Goal: Information Seeking & Learning: Learn about a topic

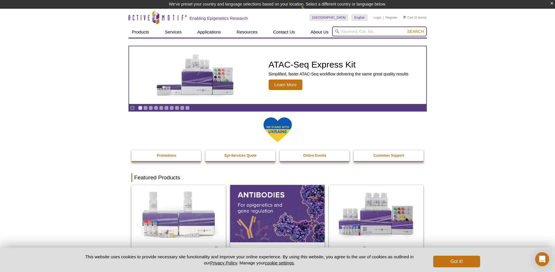
click at [352, 31] on input "search" at bounding box center [379, 32] width 95 height 10
paste input "RVX-208"
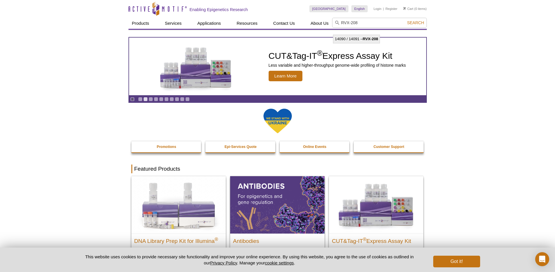
click at [357, 38] on li "14090 / 14091 – RVX-208" at bounding box center [357, 39] width 46 height 8
type input "14090 / 14091 – RVX-208"
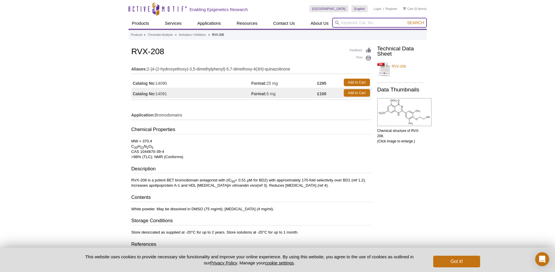
click at [370, 20] on input "search" at bounding box center [379, 23] width 95 height 10
paste input "C646"
click at [355, 32] on li "14052 / 14053 – C646" at bounding box center [354, 32] width 40 height 8
type input "14052 / 14053 – C646"
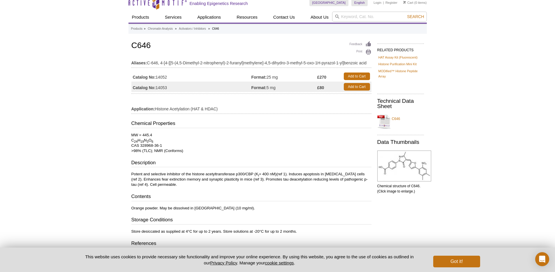
scroll to position [38, 0]
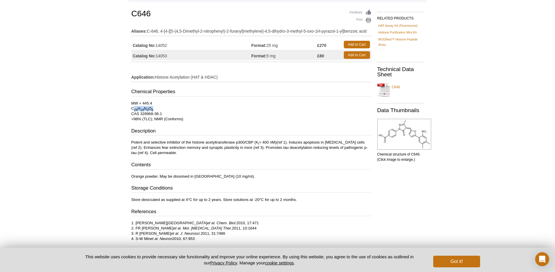
drag, startPoint x: 132, startPoint y: 110, endPoint x: 157, endPoint y: 109, distance: 26.0
click at [156, 109] on p "MW = 445.4 C 24 H 19 N 3 O 6 CAS 328968-36-1 >98% (TLC); NMR (Conforms)" at bounding box center [252, 111] width 240 height 21
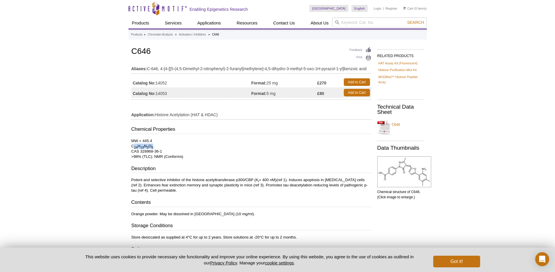
scroll to position [0, 0]
click at [396, 18] on input "search" at bounding box center [379, 23] width 95 height 10
paste input "SirtAct"
click at [361, 33] on li "14080 / 14081 – SirtAct" at bounding box center [355, 32] width 43 height 8
type input "14080 / 14081 – SirtAct"
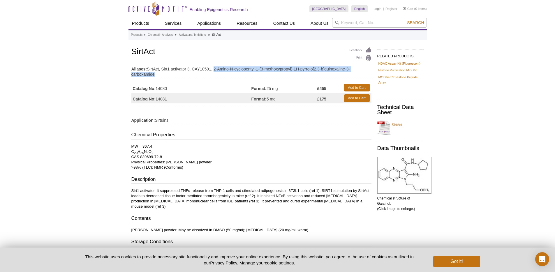
drag, startPoint x: 214, startPoint y: 69, endPoint x: 171, endPoint y: 74, distance: 43.4
click at [171, 74] on td "Aliases: SirtAct, Sirt1 activator 3, CAY10591, 2-Amino-N-cyclopentyl-1-(3-metho…" at bounding box center [252, 70] width 240 height 15
copy td "2-Amino-N-cyclopentyl-1-(3-methoxypropyl)-1H-pyrrolo[2,3-b]quinoxaline-3-carbox…"
click at [118, 87] on div "Active Motif Logo Enabling Epigenetics Research 0 Search Skip to content Active…" at bounding box center [277, 193] width 555 height 387
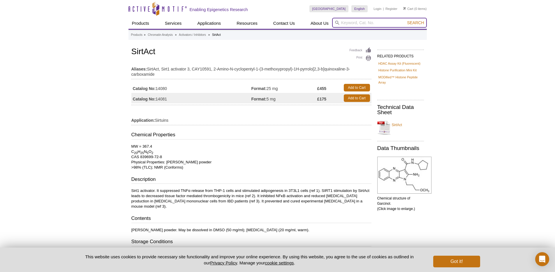
click at [377, 21] on input "search" at bounding box center [379, 23] width 95 height 10
paste input "Chaetocin"
click at [360, 33] on strong "Chaetocin" at bounding box center [358, 32] width 19 height 4
type input "14051 – Chaetocin"
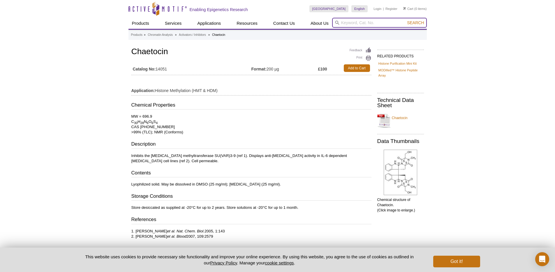
click at [371, 22] on input "search" at bounding box center [379, 23] width 95 height 10
paste input "FK-866 HCl"
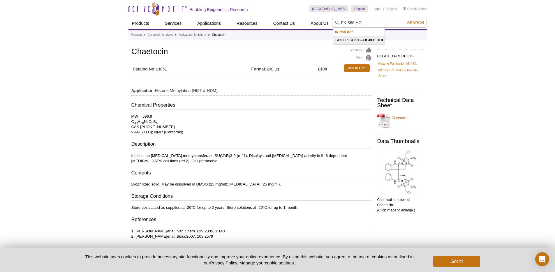
click at [369, 41] on strong "FK-866 HCl" at bounding box center [373, 40] width 20 height 4
type input "14130 / 14131 – FK-866 HCl"
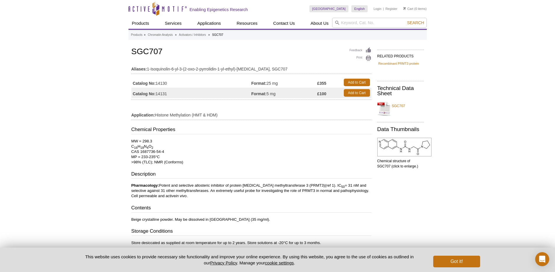
click at [191, 68] on td "Aliases: 1-Isoquinolin-6-yl-3-(2-oxo-2-pyrrolidin-1-yl-ethyl)-urea, SGC707" at bounding box center [252, 67] width 240 height 9
drag, startPoint x: 148, startPoint y: 69, endPoint x: 248, endPoint y: 68, distance: 100.3
click at [245, 69] on td "Aliases: 1-Isoquinolin-6-yl-3-(2-oxo-2-pyrrolidin-1-yl-ethyl)-urea, SGC707" at bounding box center [252, 67] width 240 height 9
copy td "1-Isoquinolin-6-yl-3-(2-oxo-2-pyrrolidin-1-yl-ethyl)-urea"
click at [379, 27] on input "search" at bounding box center [379, 23] width 95 height 10
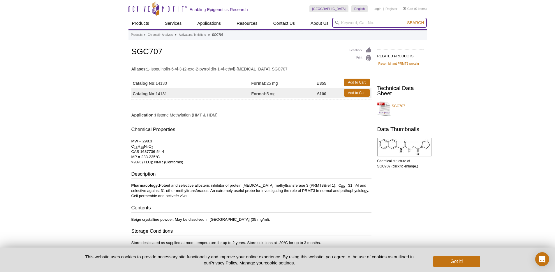
paste input "Salermide"
click at [369, 32] on strong "Salermide" at bounding box center [372, 32] width 18 height 4
type input "14124 / 14125 – Salermide"
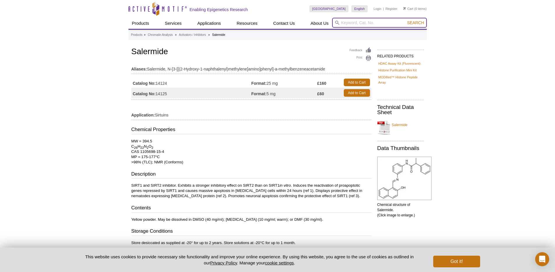
click at [397, 19] on input "search" at bounding box center [379, 23] width 95 height 10
paste input "Garcinol"
click at [364, 32] on strong "Garcinol" at bounding box center [371, 32] width 16 height 4
type input "14076 / 14077 – Garcinol"
